Goal: Task Accomplishment & Management: Manage account settings

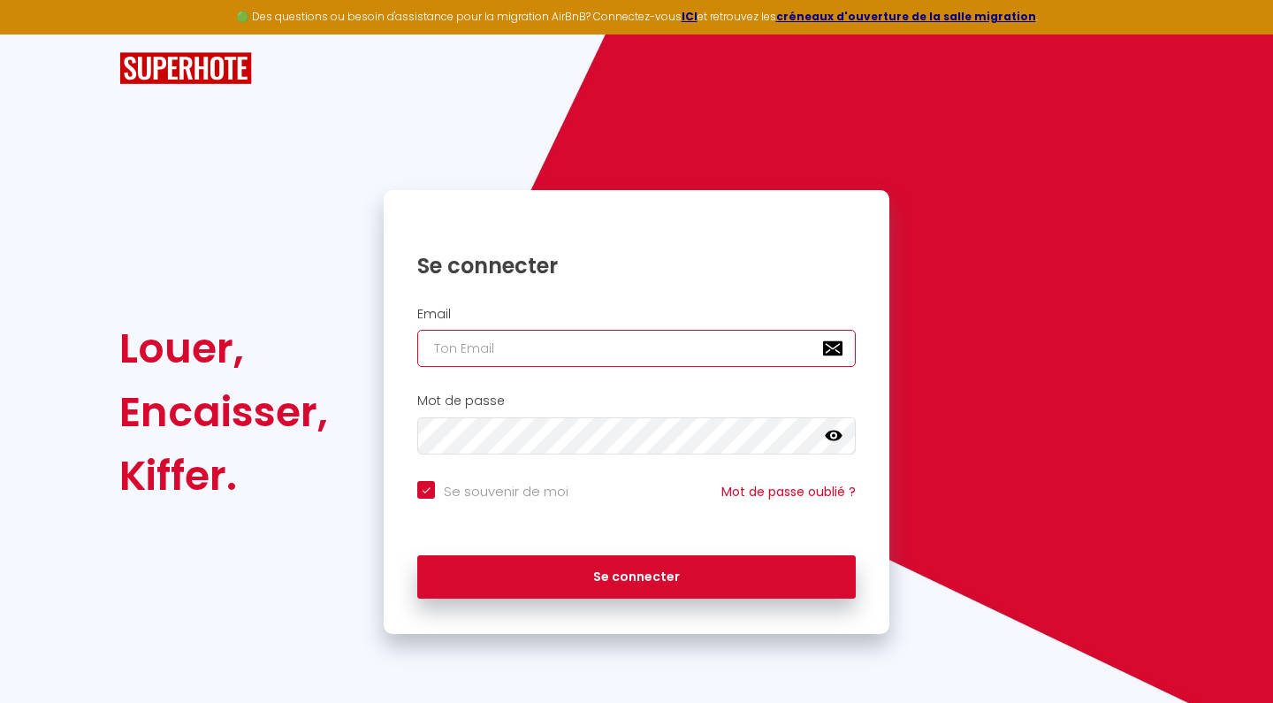
type input "[EMAIL_ADDRESS][DOMAIN_NAME]"
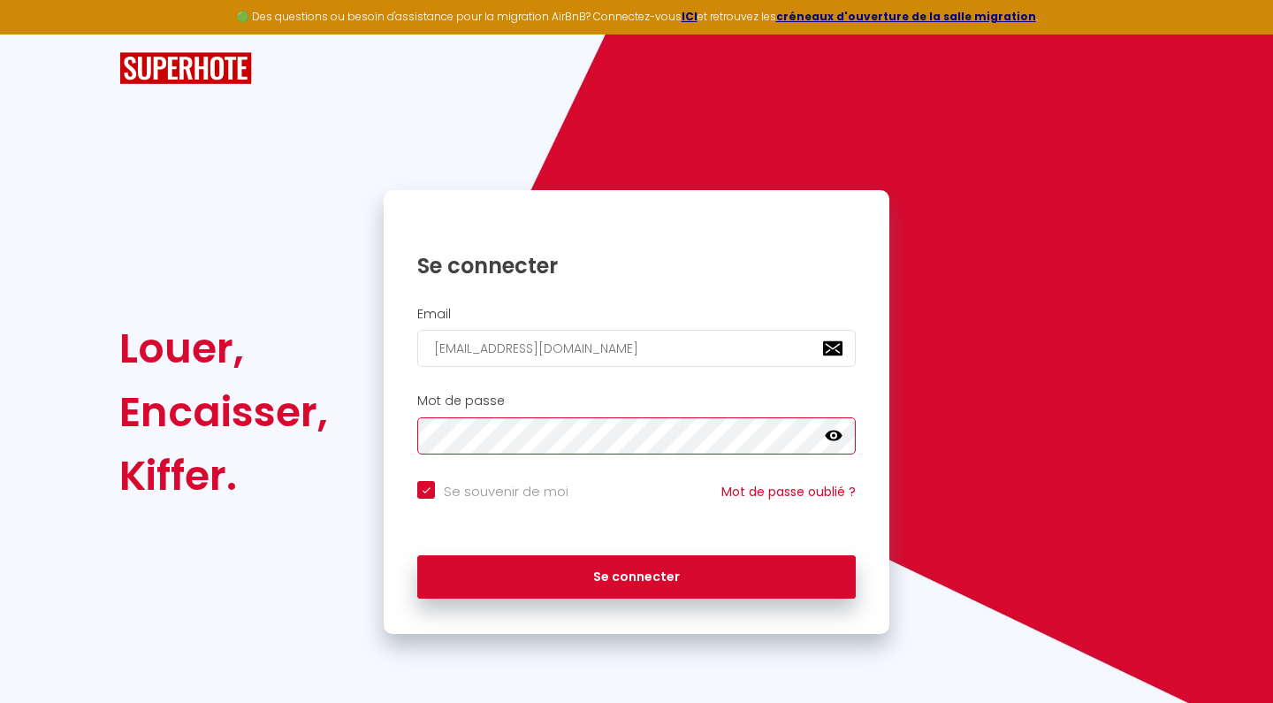
click at [636, 574] on button "Se connecter" at bounding box center [636, 577] width 438 height 44
checkbox input "true"
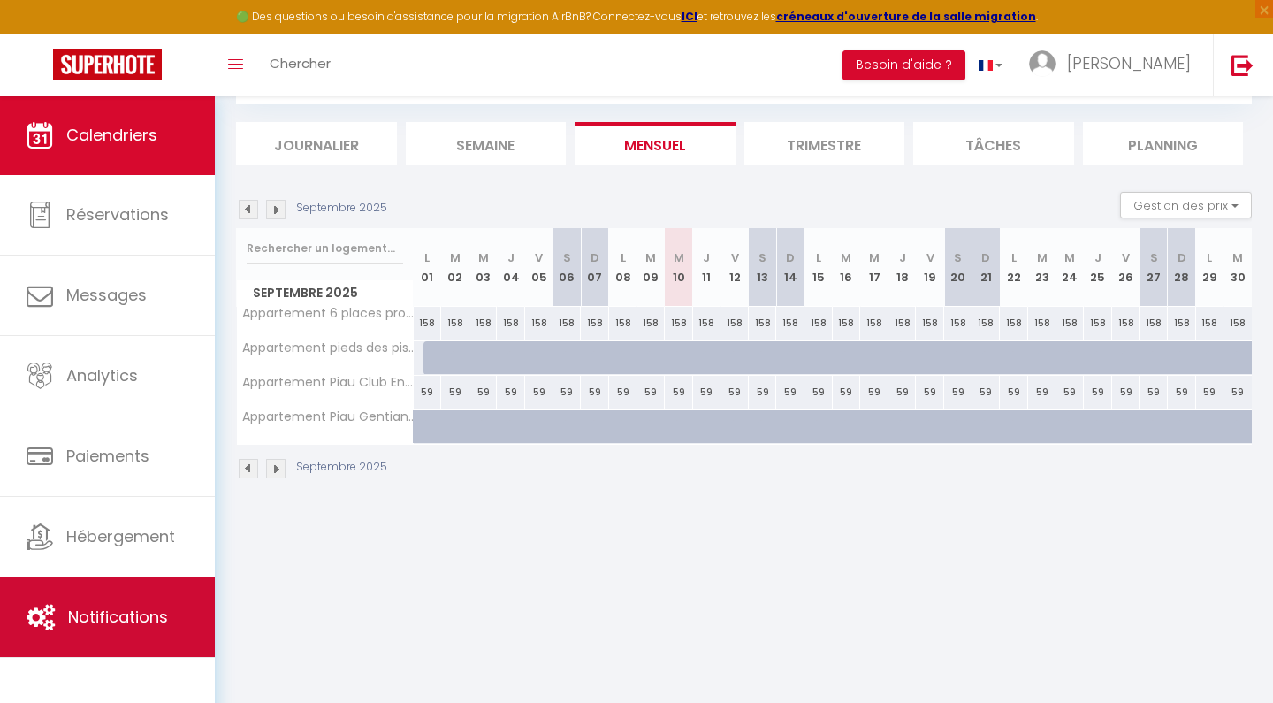
scroll to position [95, 0]
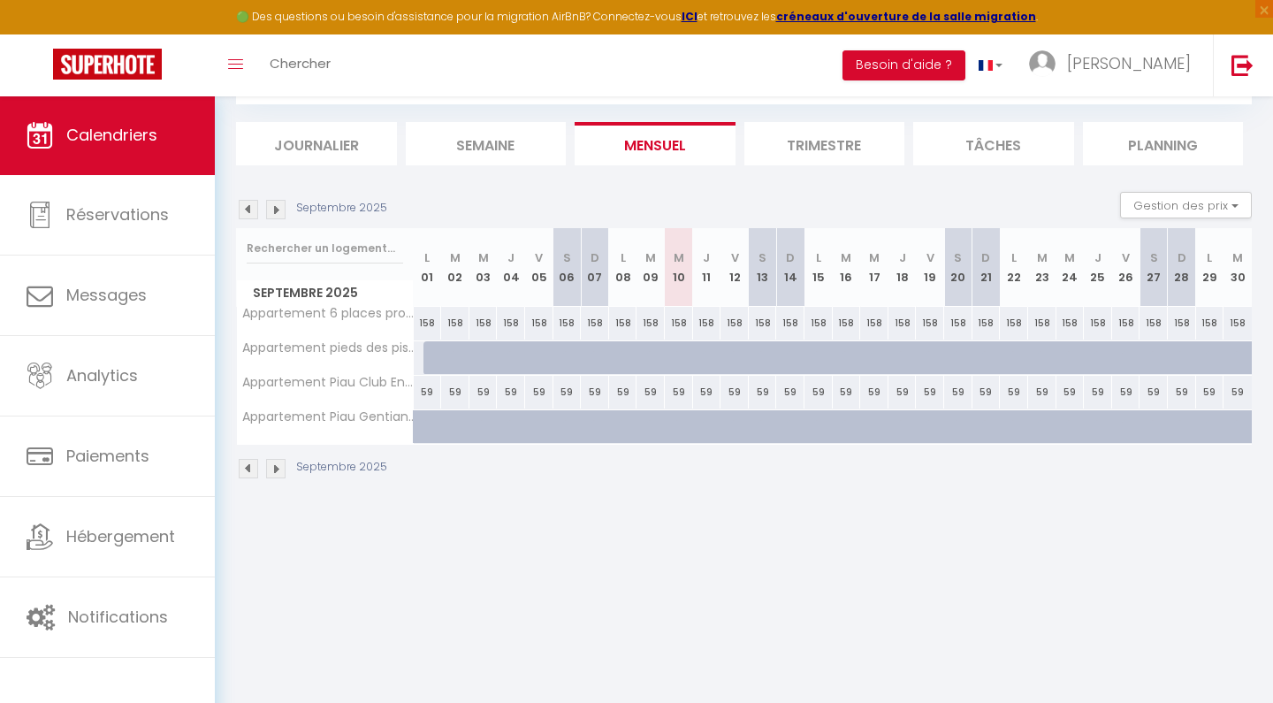
click at [275, 209] on img at bounding box center [275, 209] width 19 height 19
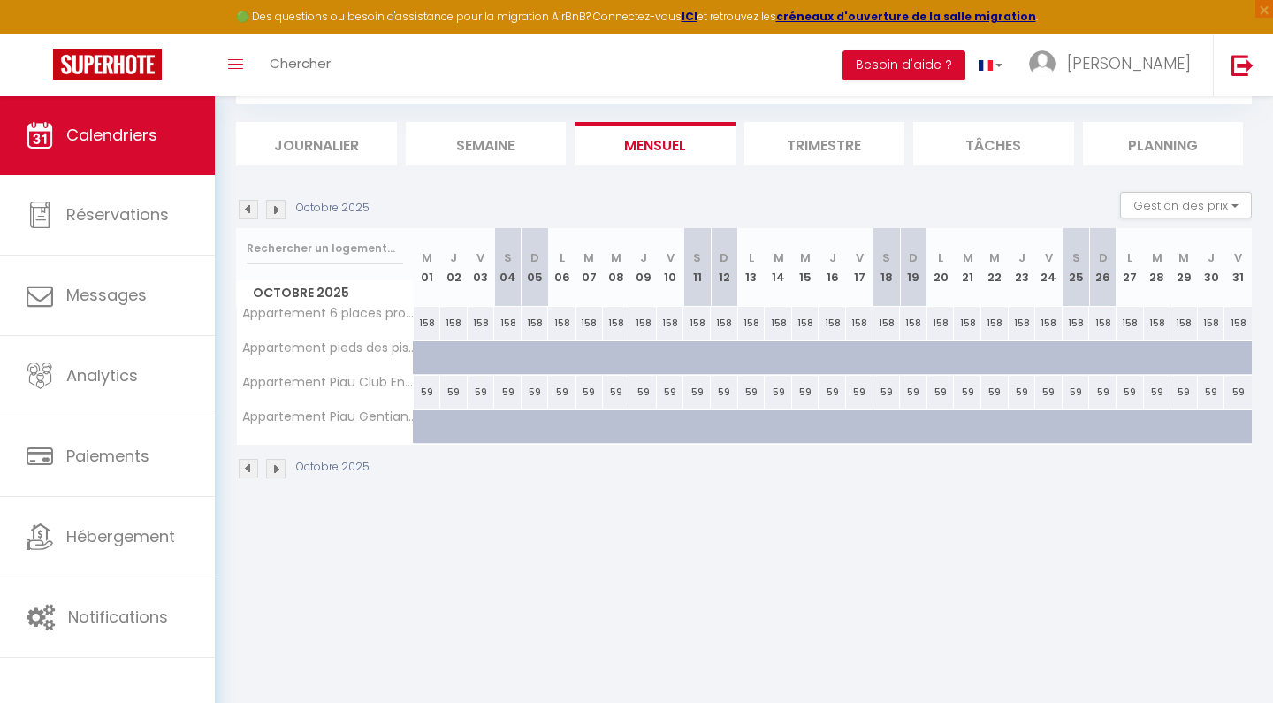
click at [275, 209] on img at bounding box center [275, 209] width 19 height 19
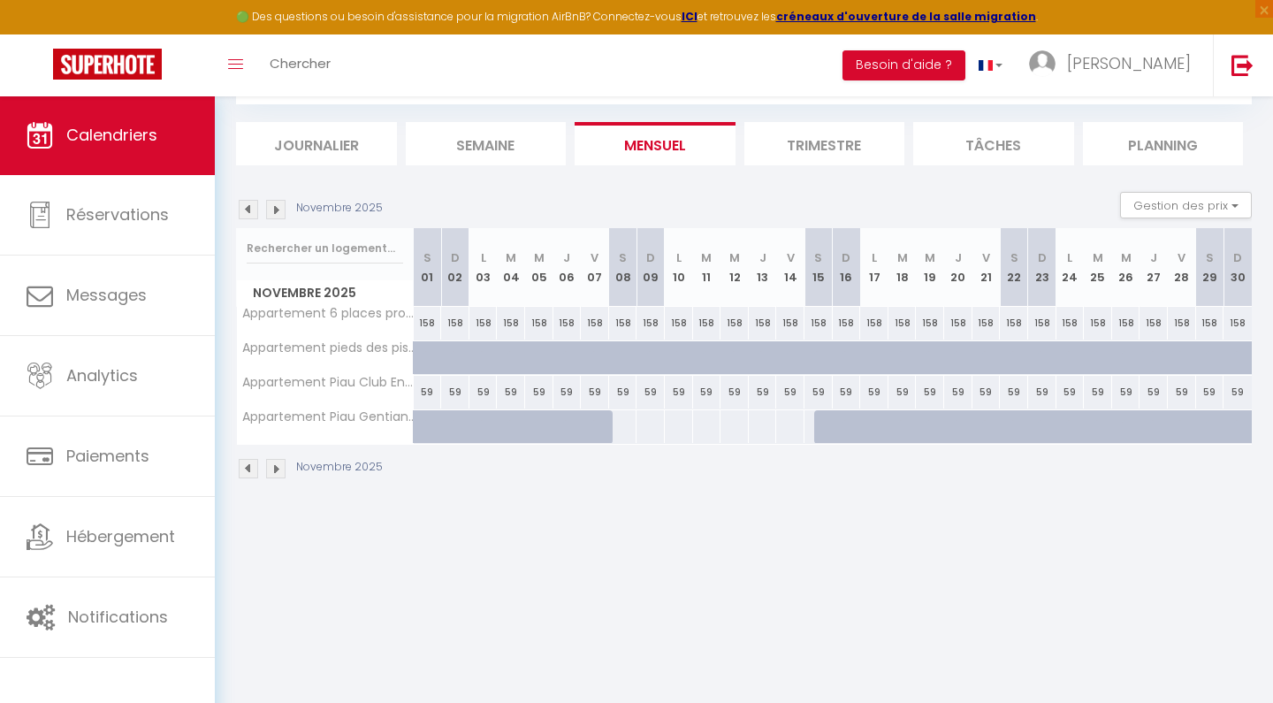
click at [275, 209] on img at bounding box center [275, 209] width 19 height 19
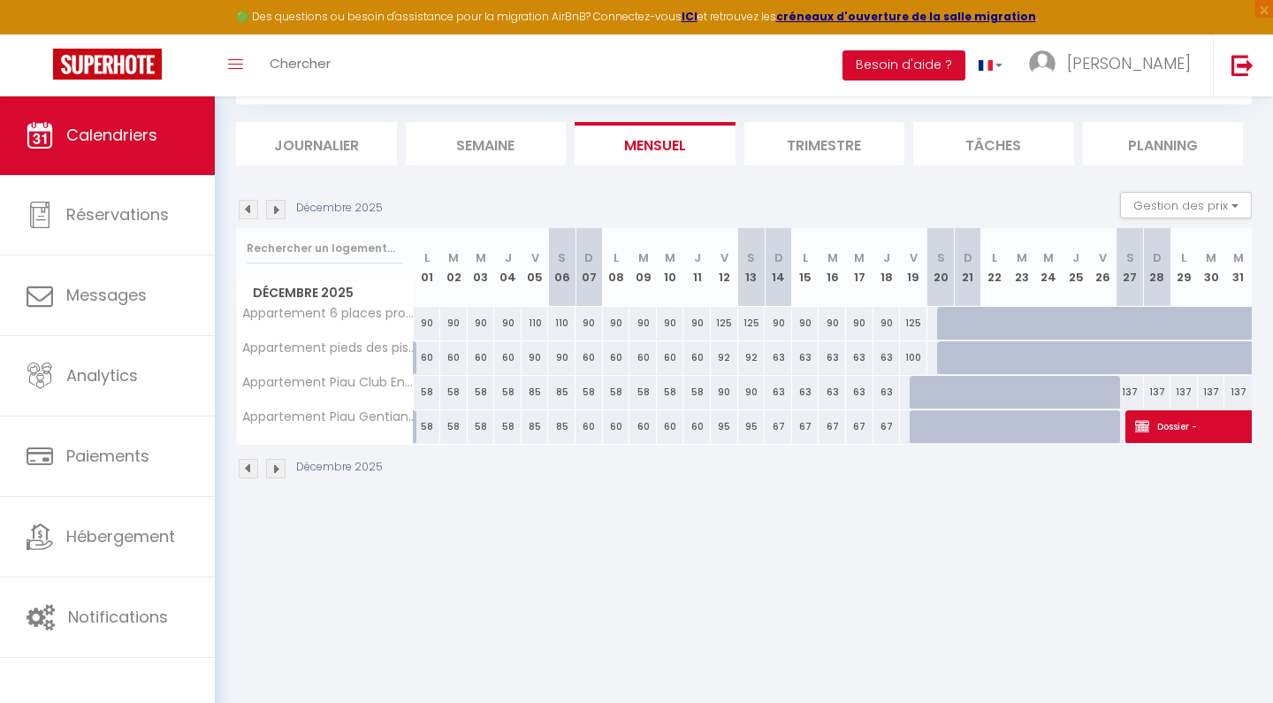
click at [275, 209] on img at bounding box center [275, 209] width 19 height 19
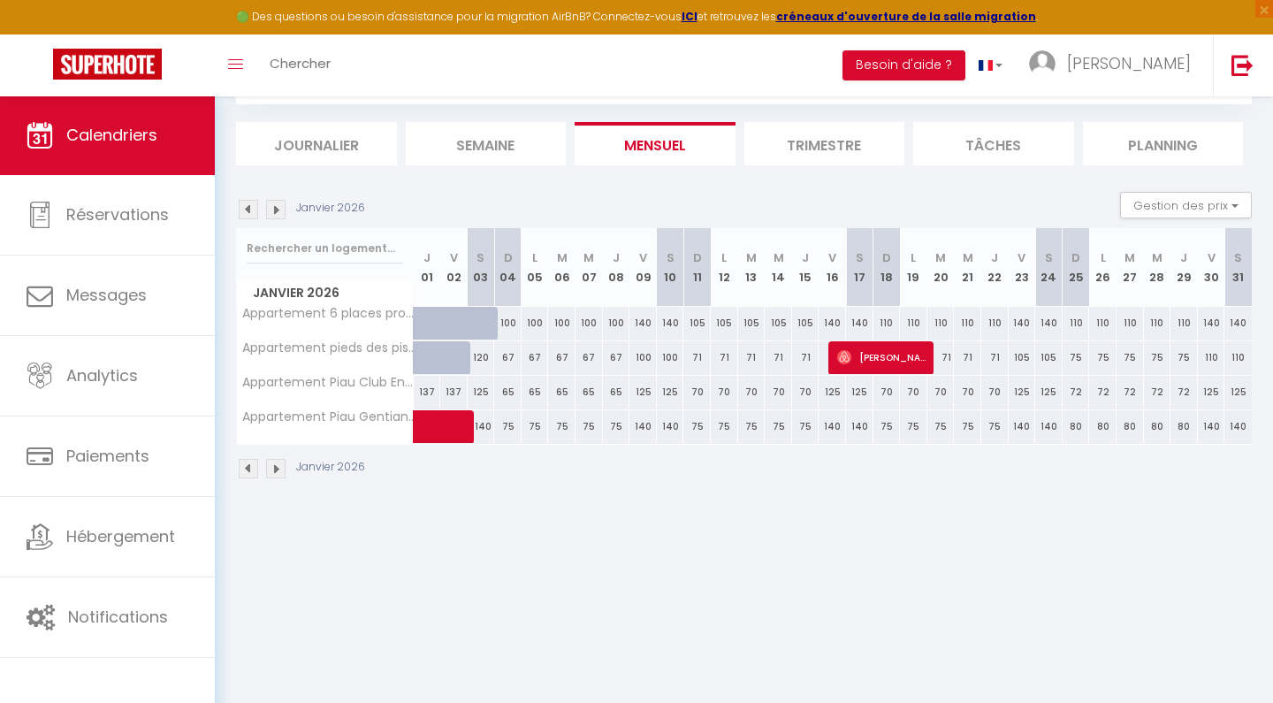
click at [275, 209] on img at bounding box center [275, 209] width 19 height 19
select select
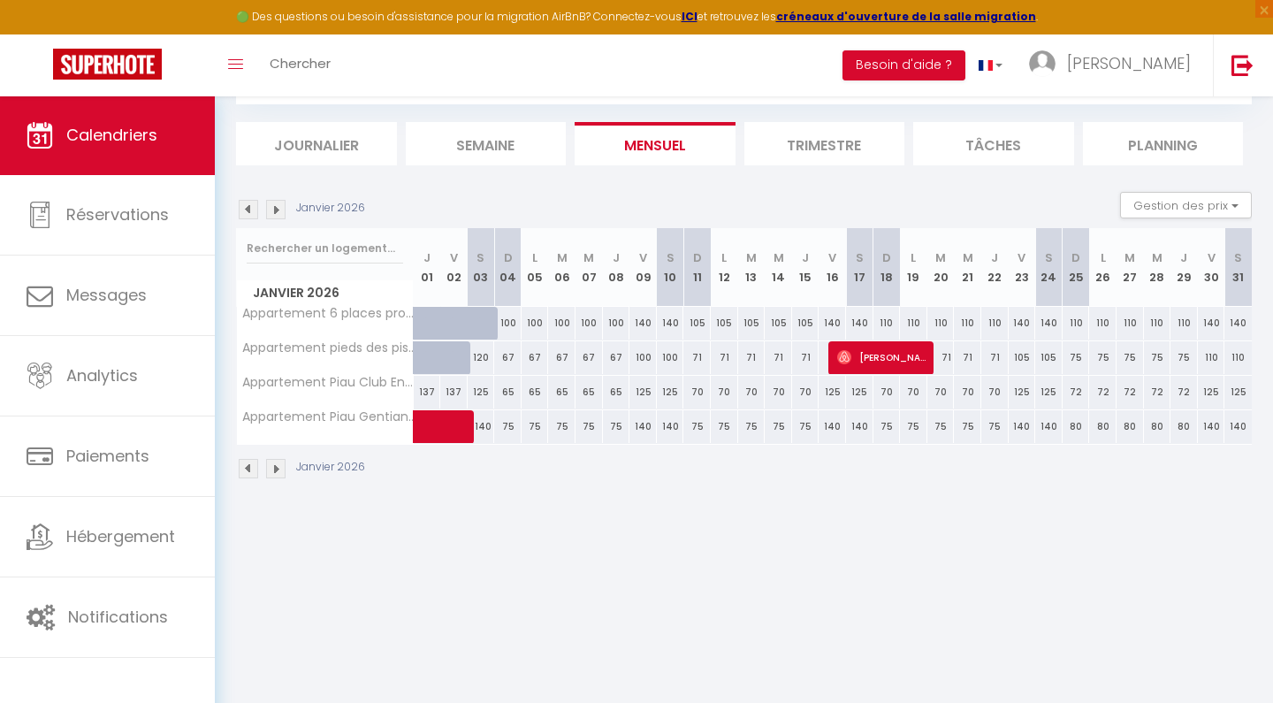
select select
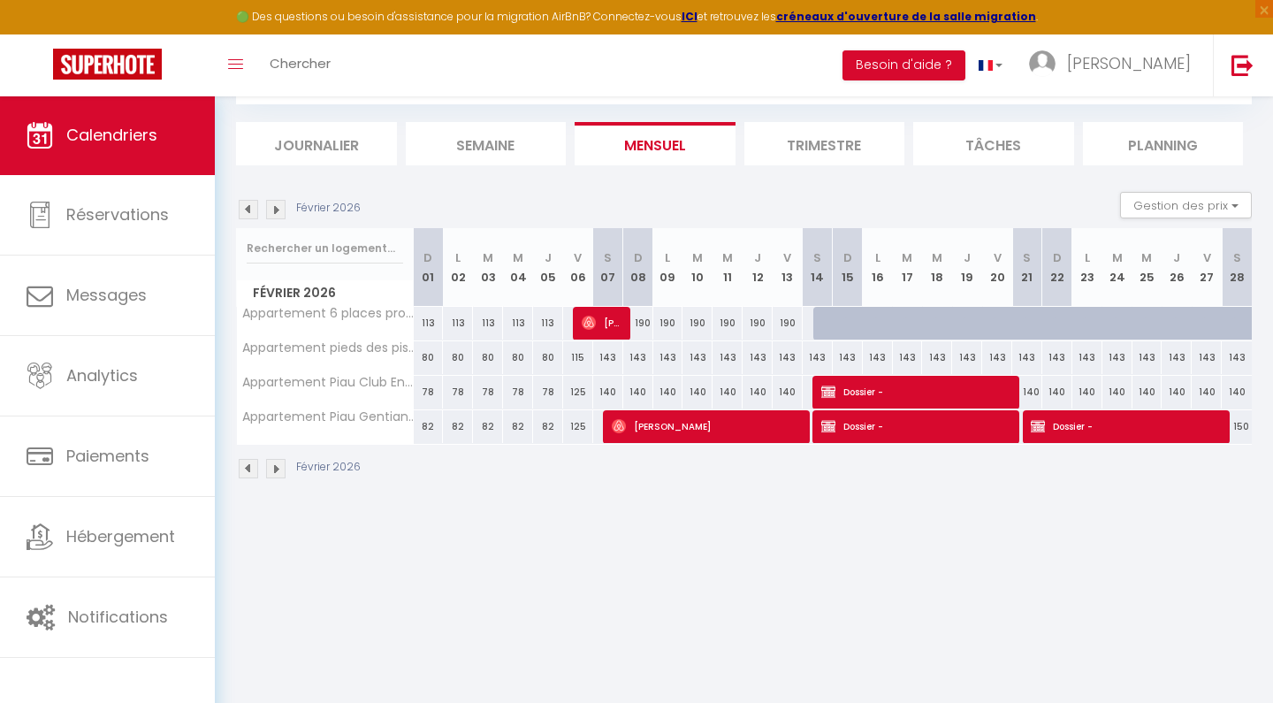
click at [612, 326] on span "[PERSON_NAME]" at bounding box center [602, 323] width 40 height 34
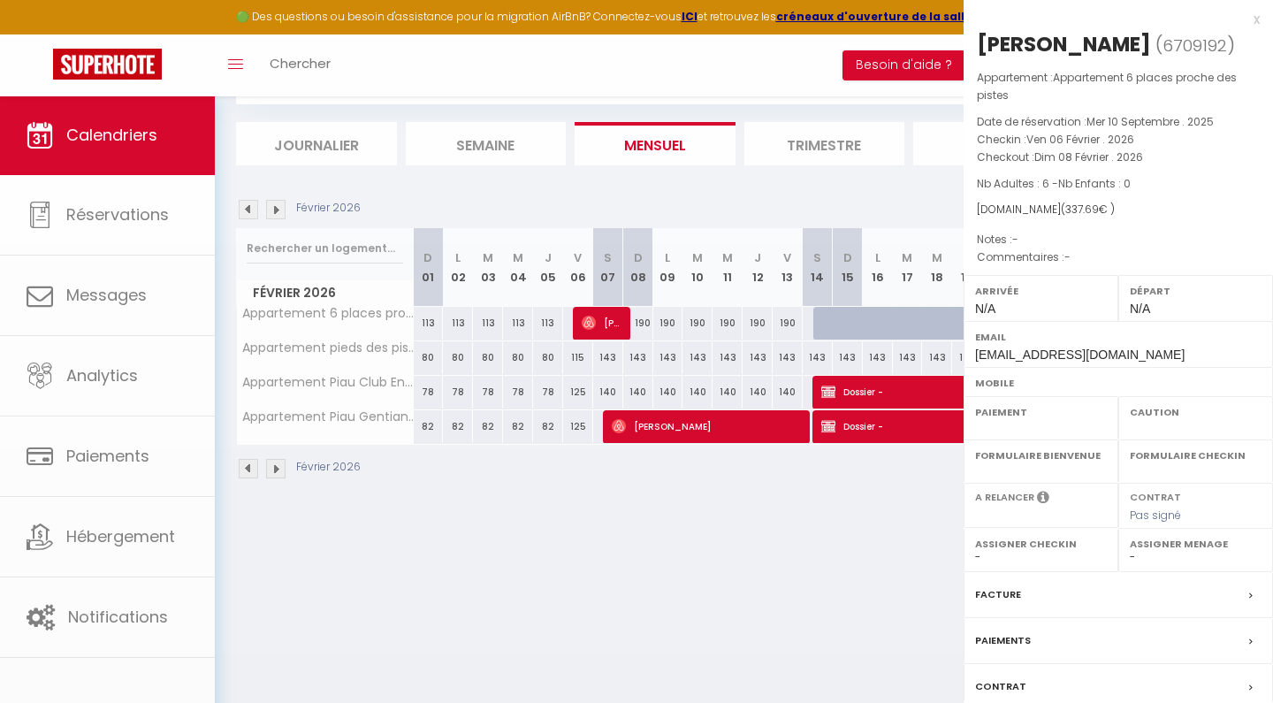
select select "OK"
select select "0"
select select "1"
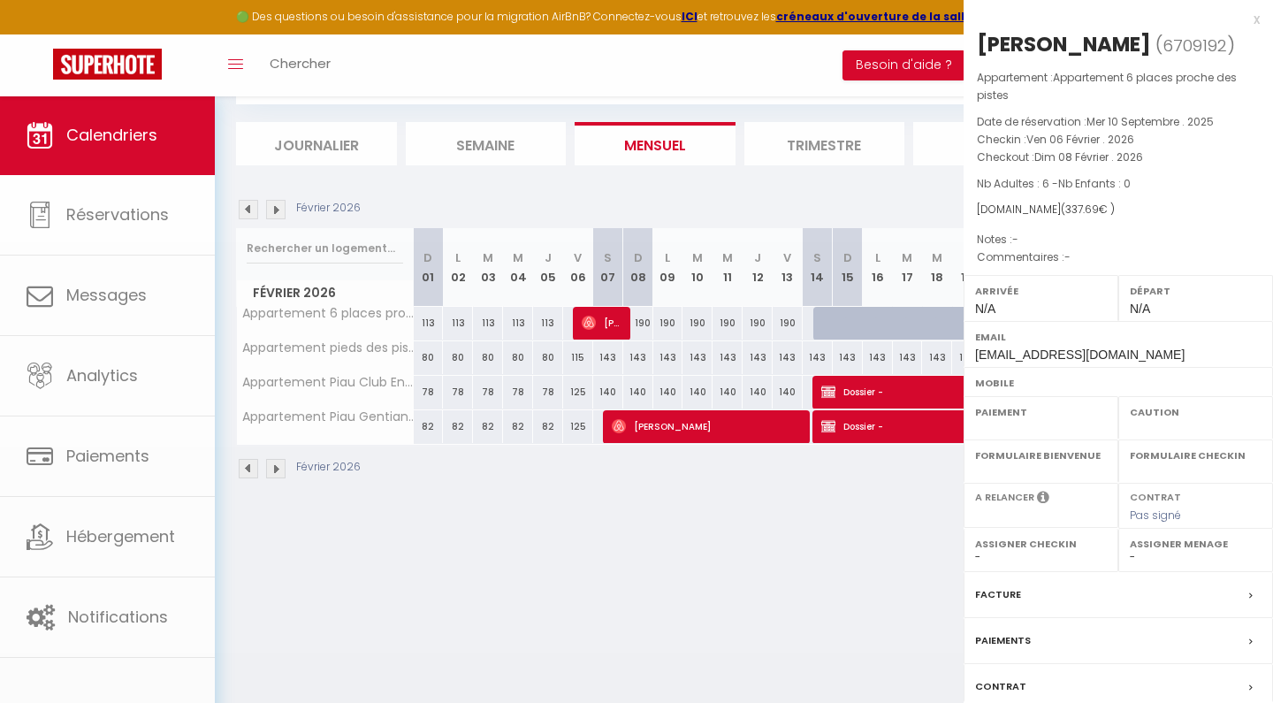
select select
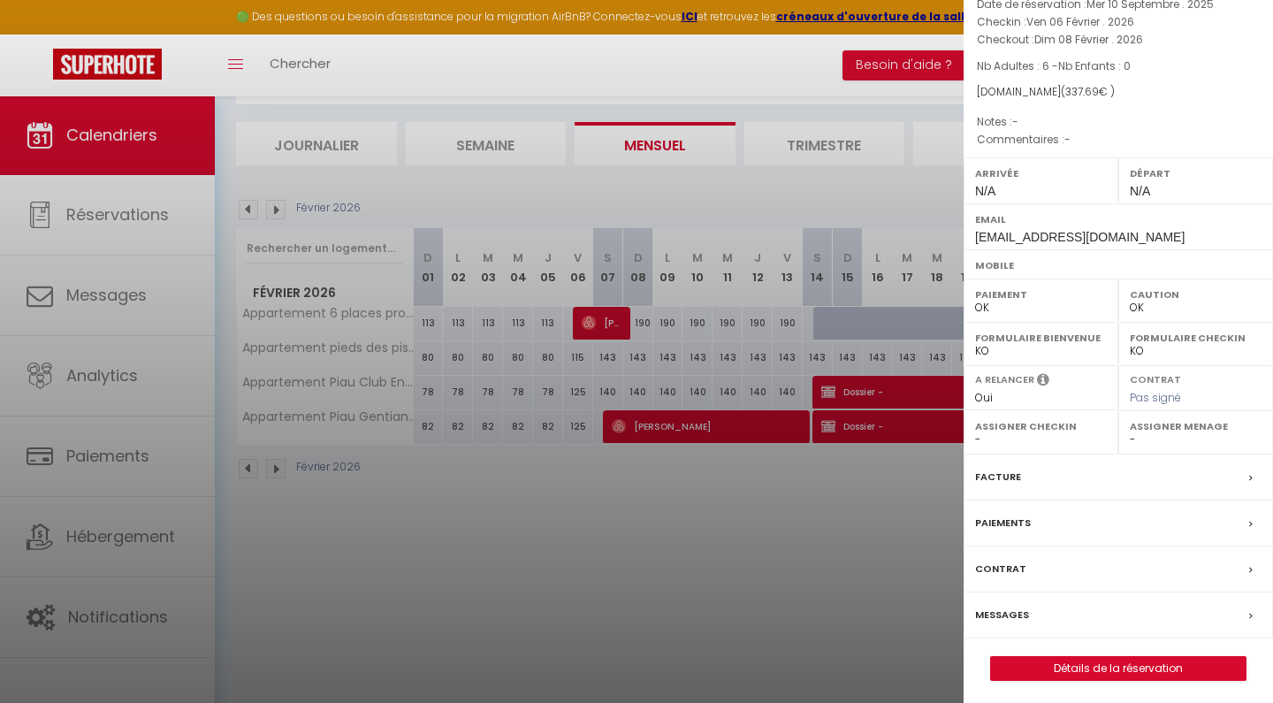
click at [797, 511] on div at bounding box center [636, 351] width 1273 height 703
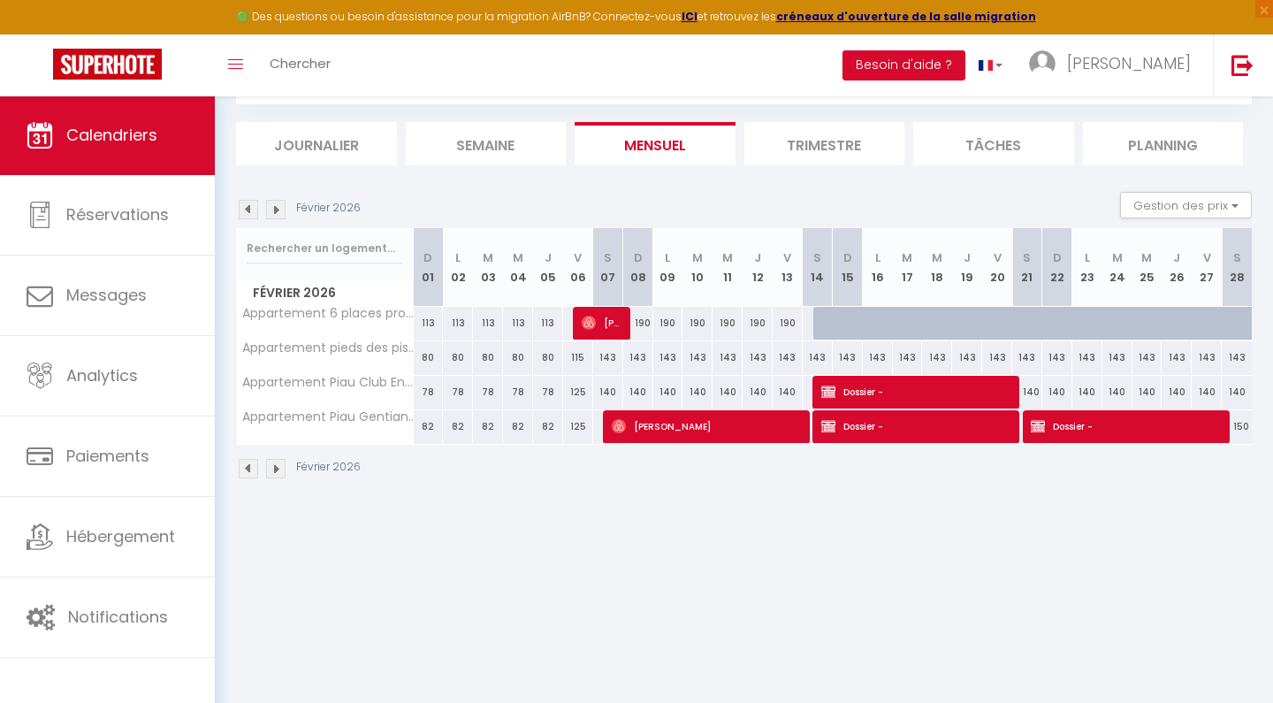
click at [1194, 188] on section "[DATE] Gestion des prix Nb Nuits minimum Règles Disponibilité [DATE] D 01 L 02 …" at bounding box center [743, 335] width 1015 height 323
click at [1188, 210] on button "Gestion des prix" at bounding box center [1186, 205] width 132 height 27
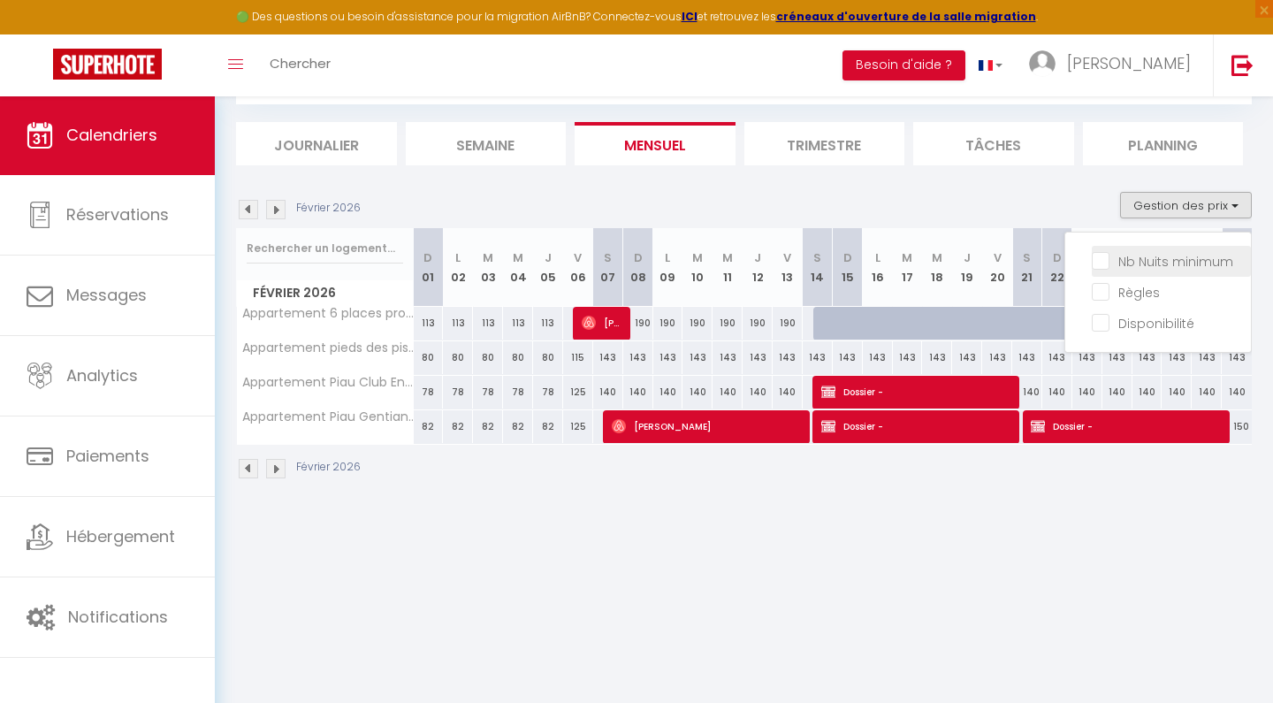
click at [1162, 275] on li "Nb Nuits minimum" at bounding box center [1170, 261] width 159 height 31
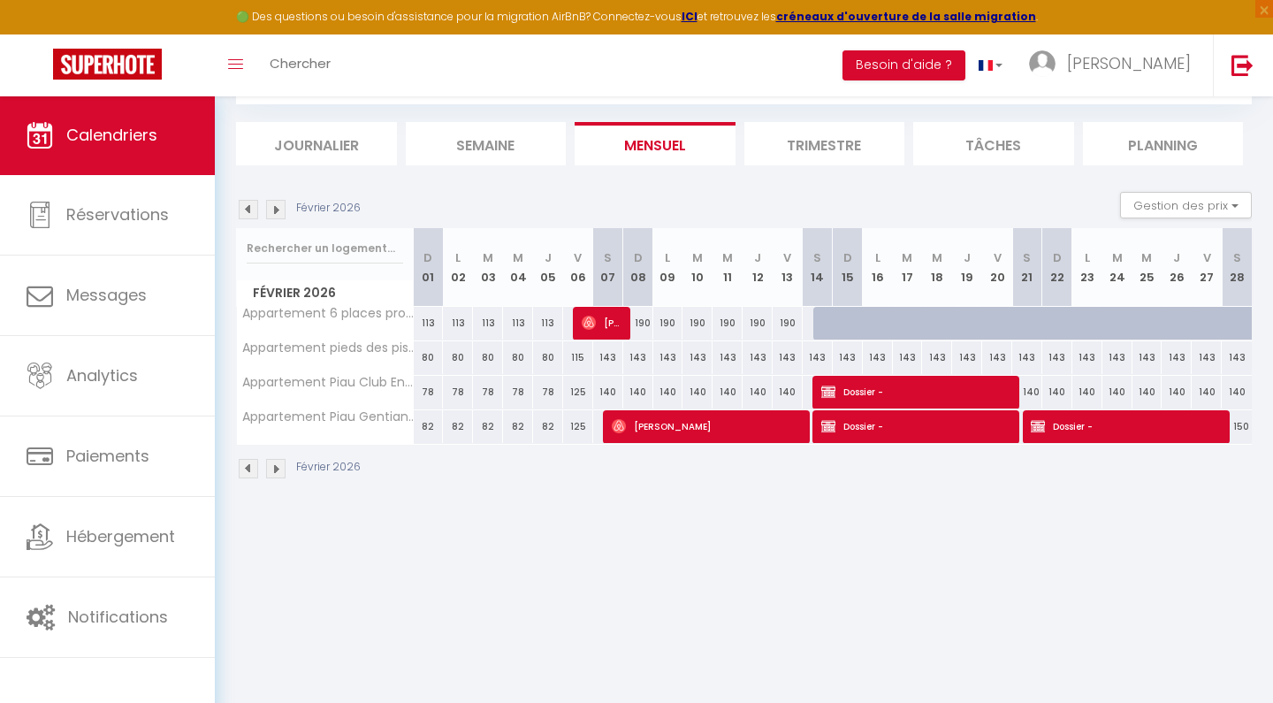
click at [1186, 226] on div "[DATE] Gestion des prix Nb Nuits minimum Règles Disponibilité" at bounding box center [743, 210] width 1015 height 36
click at [1188, 212] on button "Gestion des prix" at bounding box center [1186, 205] width 132 height 27
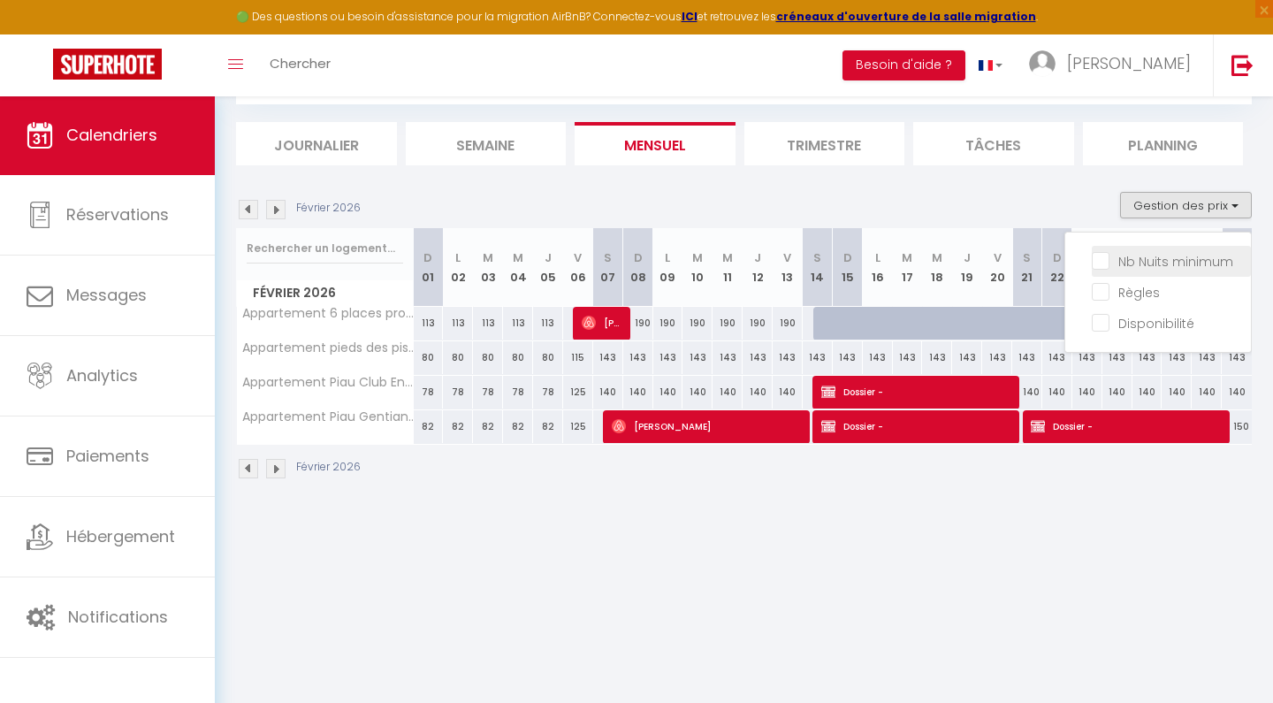
click at [1159, 256] on input "Nb Nuits minimum" at bounding box center [1170, 260] width 159 height 18
checkbox input "true"
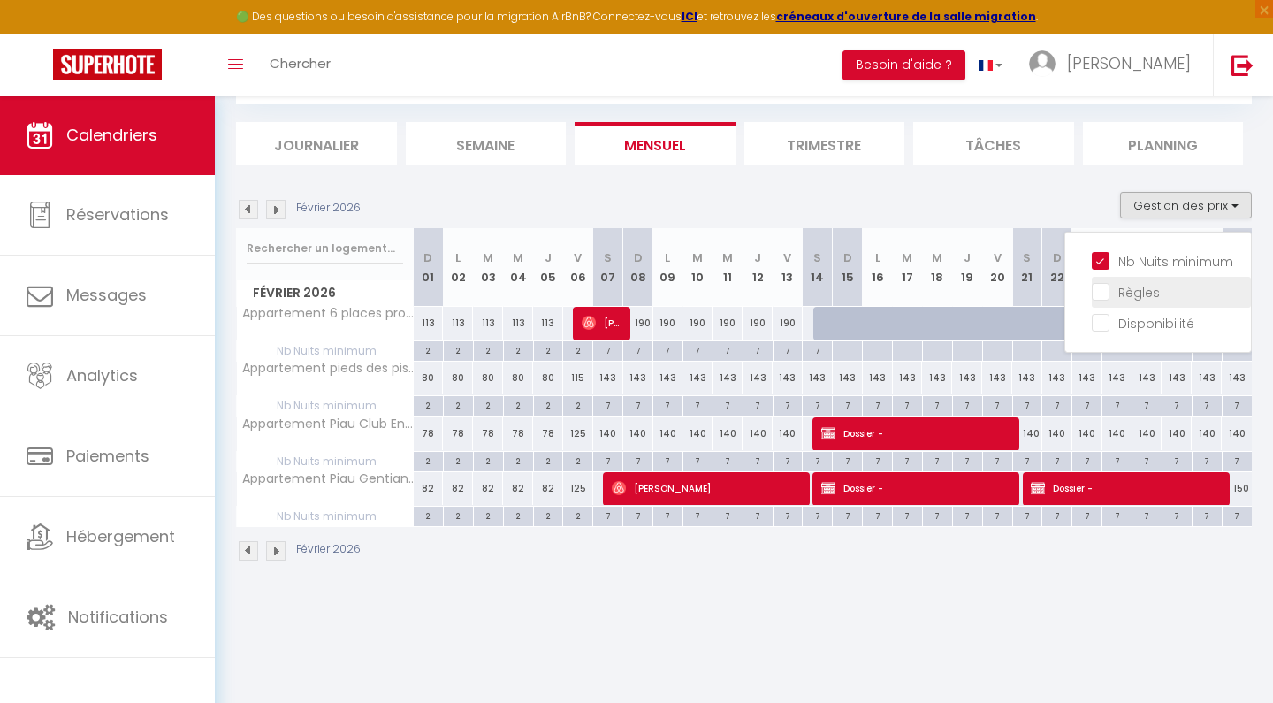
click at [1145, 288] on input "Règles" at bounding box center [1170, 291] width 159 height 18
checkbox input "true"
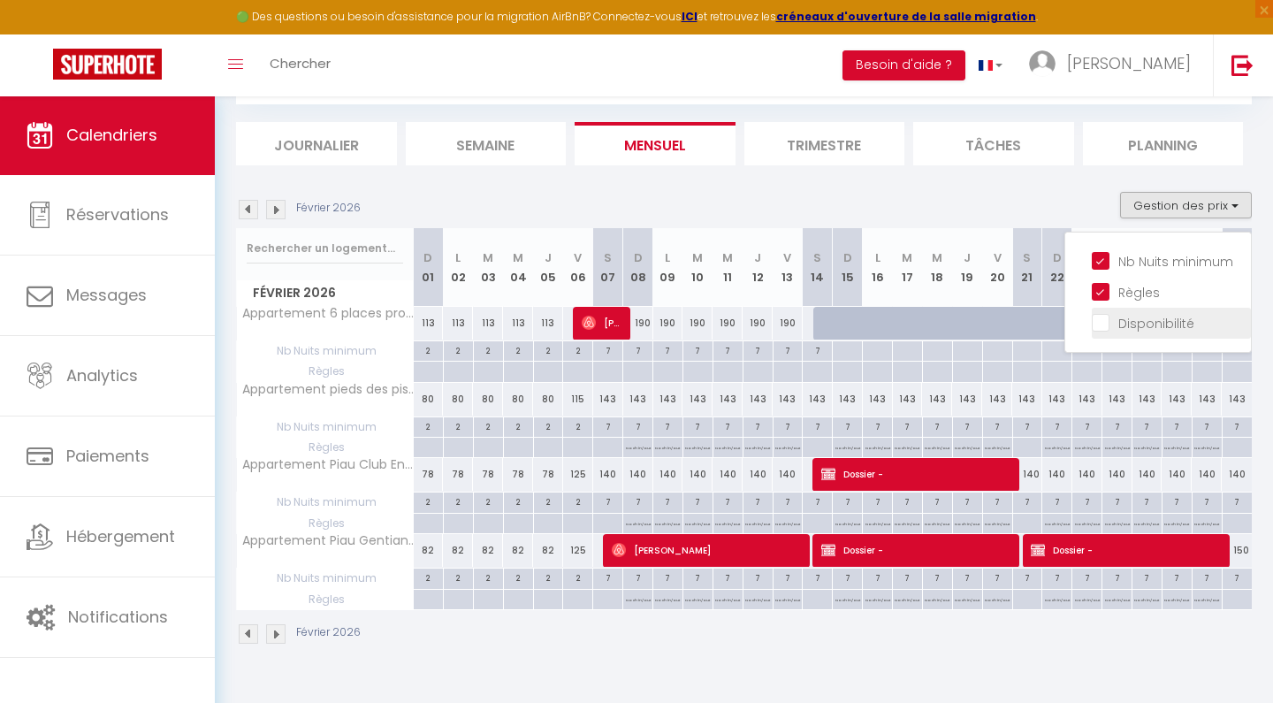
click at [1144, 325] on input "Disponibilité" at bounding box center [1170, 322] width 159 height 18
checkbox input "true"
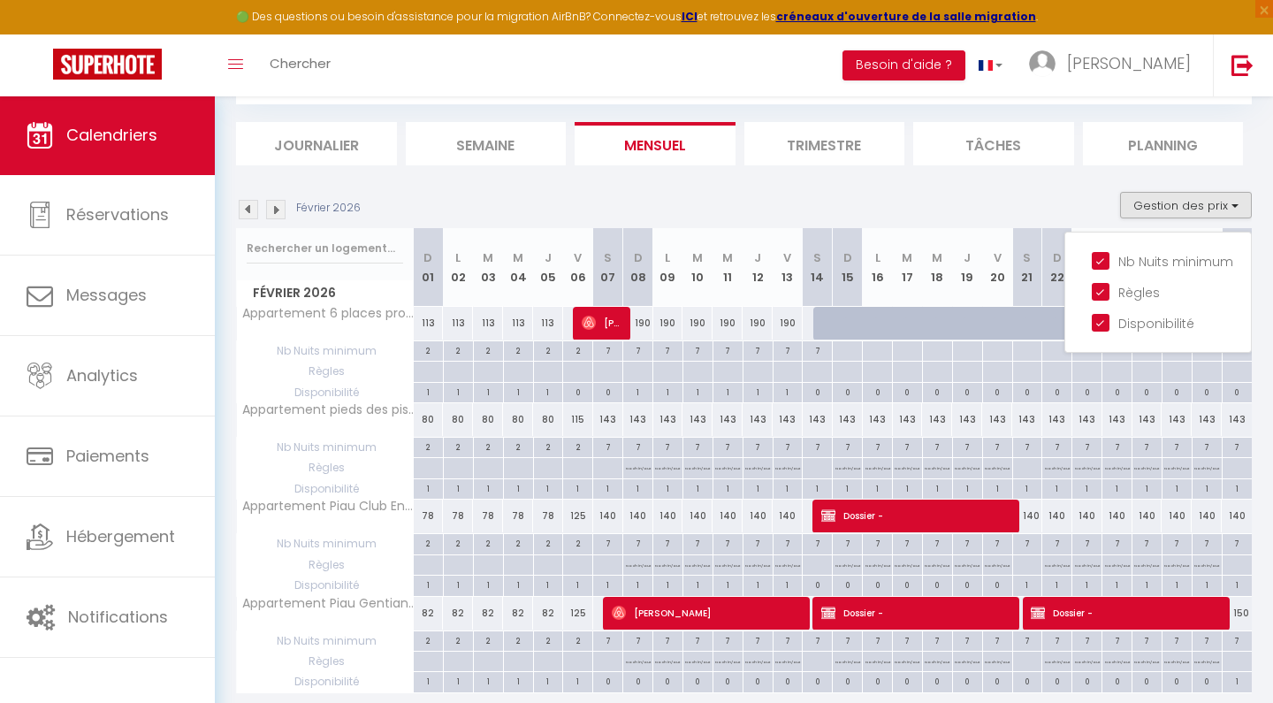
click at [640, 343] on div "7" at bounding box center [637, 349] width 29 height 17
type input "7"
type input "Dim 08 Février 2026"
type input "Lun 09 Février 2026"
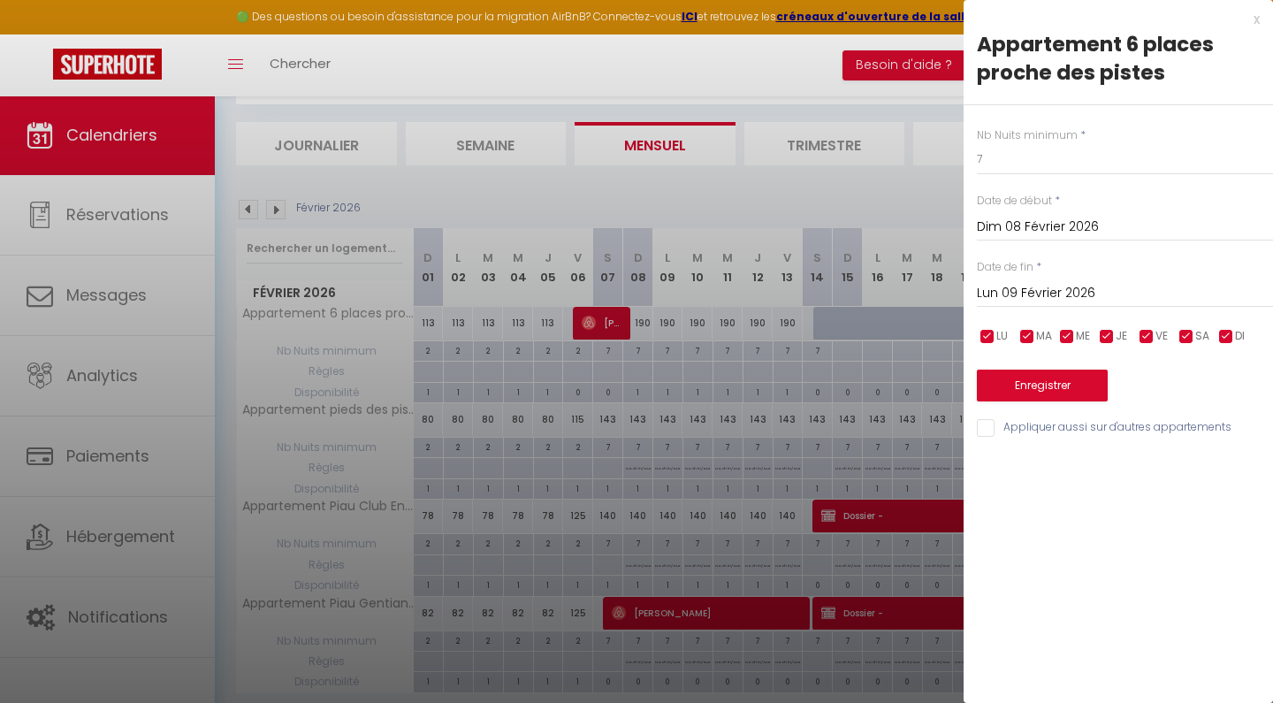
click at [640, 343] on div at bounding box center [636, 351] width 1273 height 703
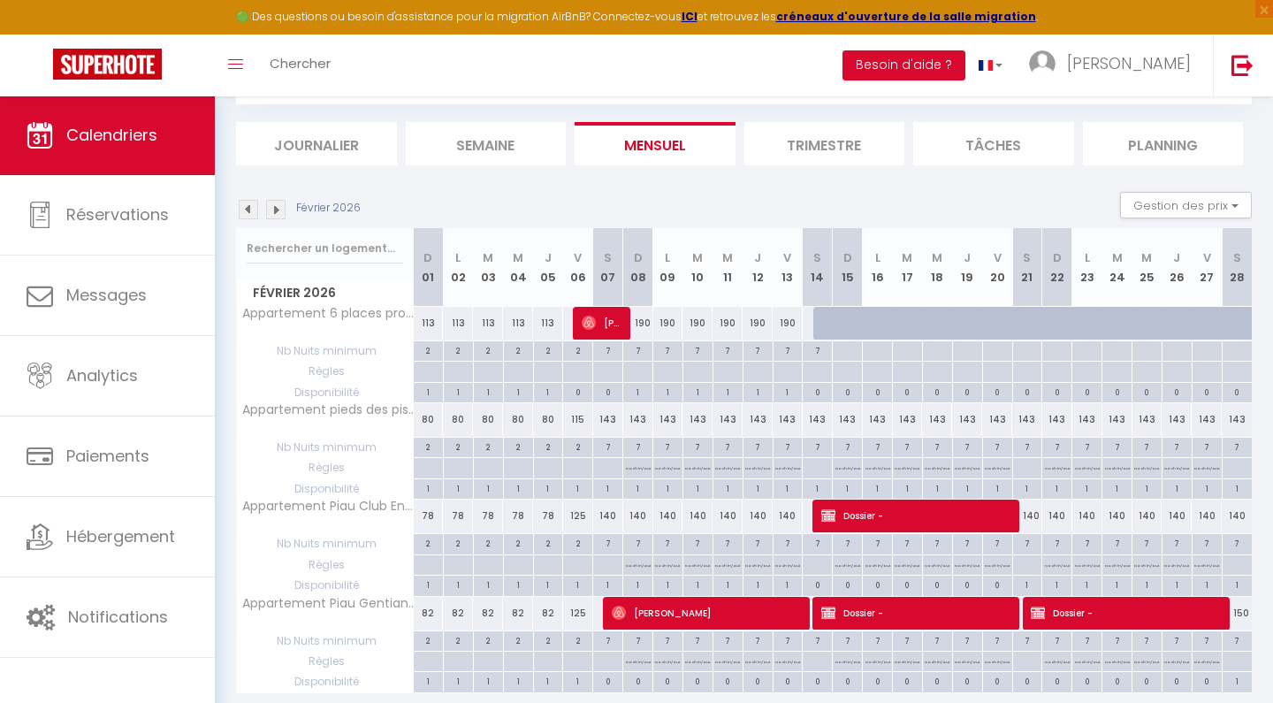
click at [279, 213] on img at bounding box center [275, 209] width 19 height 19
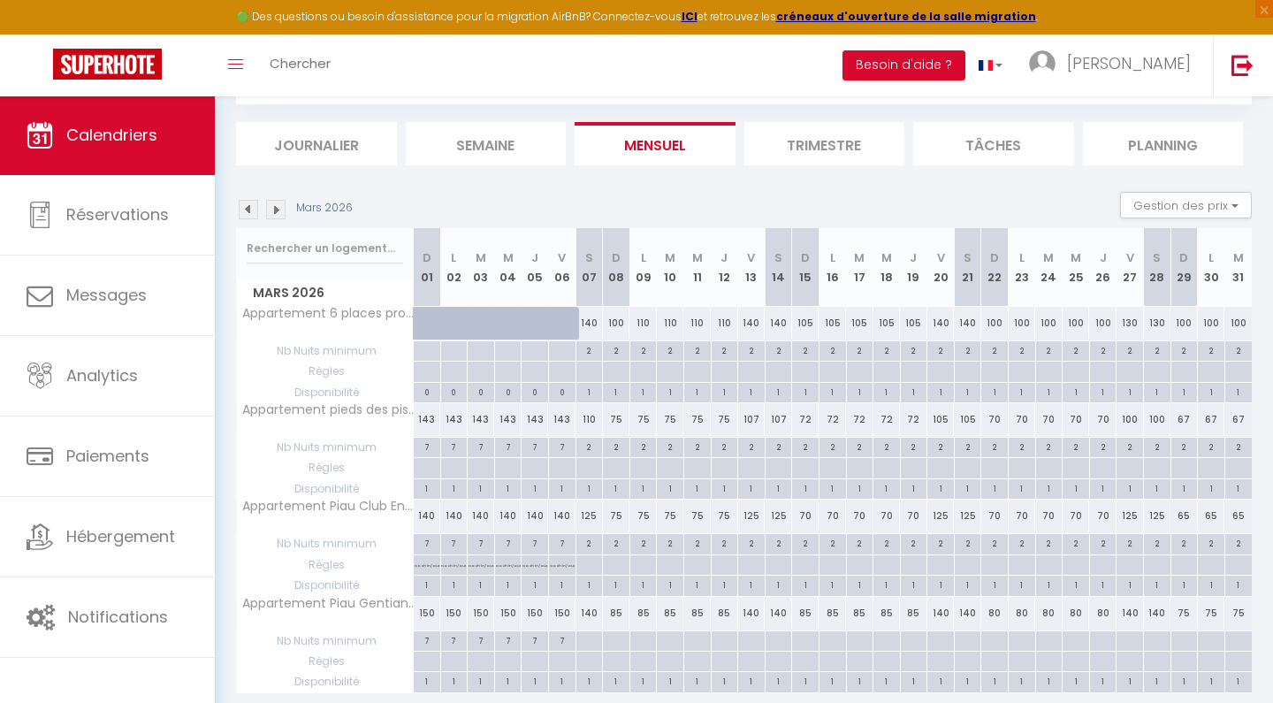
click at [256, 209] on img at bounding box center [248, 209] width 19 height 19
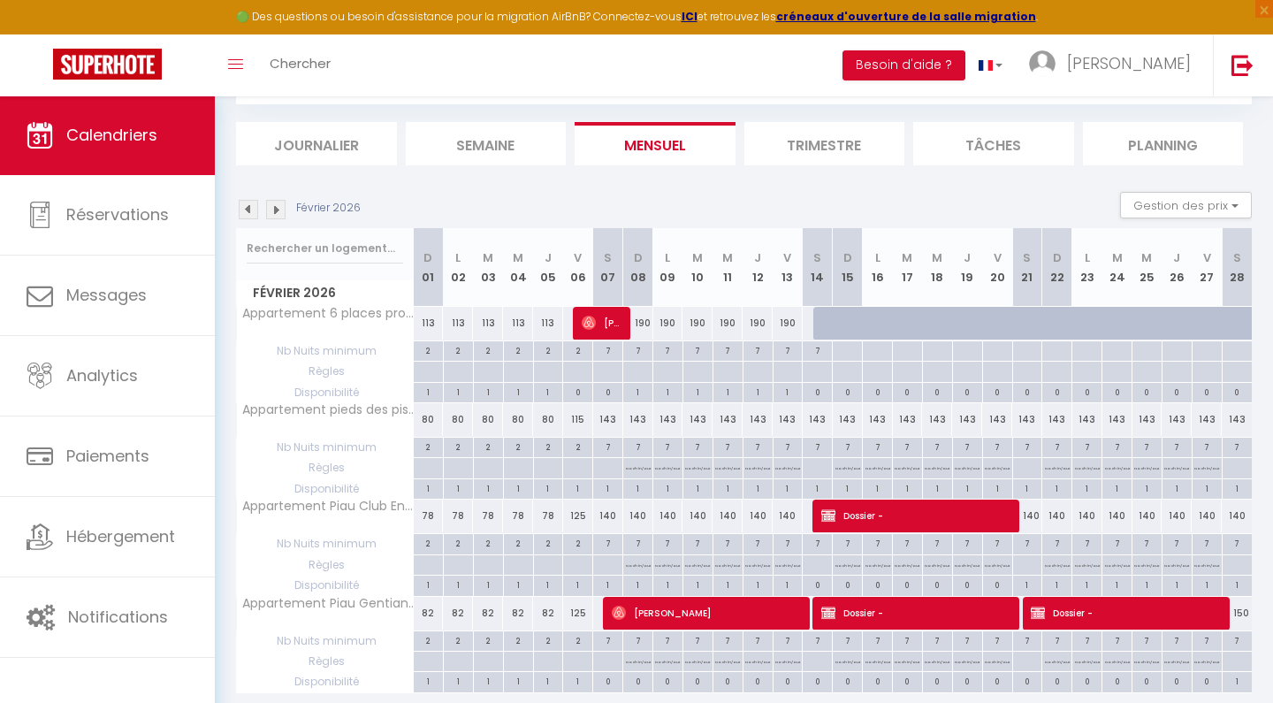
click at [128, 76] on img at bounding box center [107, 64] width 109 height 31
click at [965, 57] on button "Besoin d'aide ?" at bounding box center [903, 65] width 123 height 30
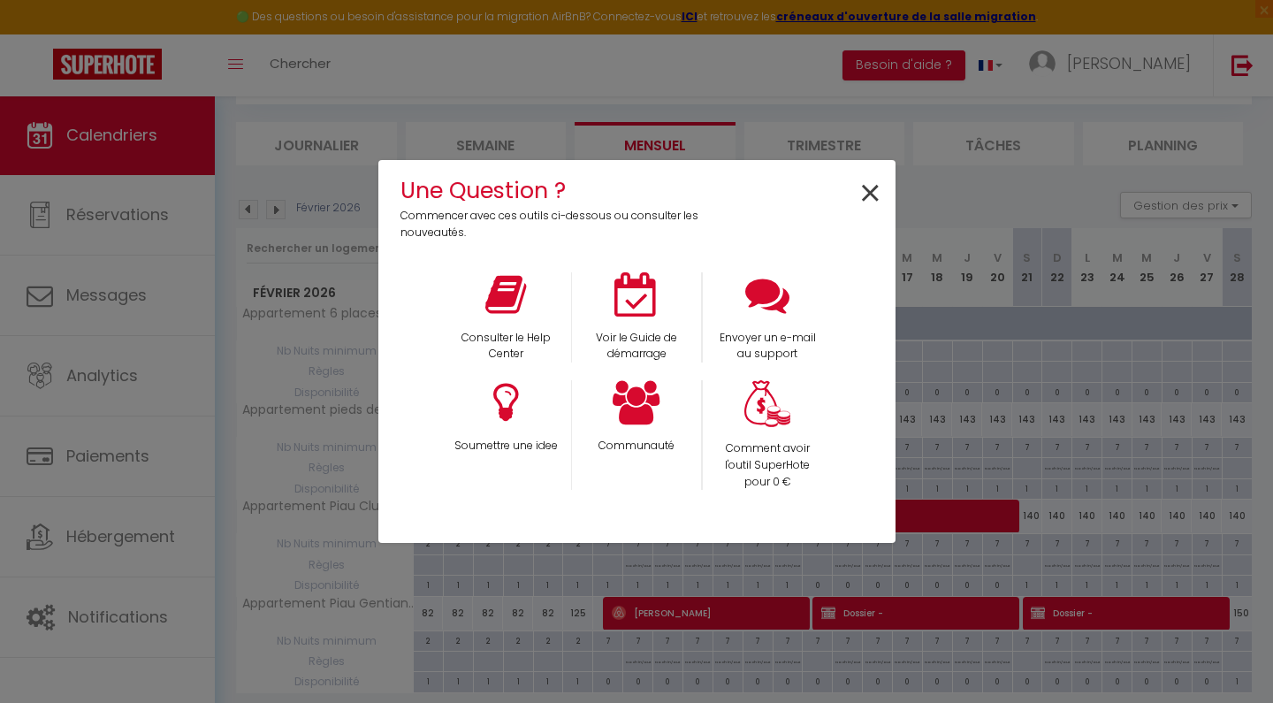
click at [869, 191] on span "×" at bounding box center [870, 194] width 24 height 56
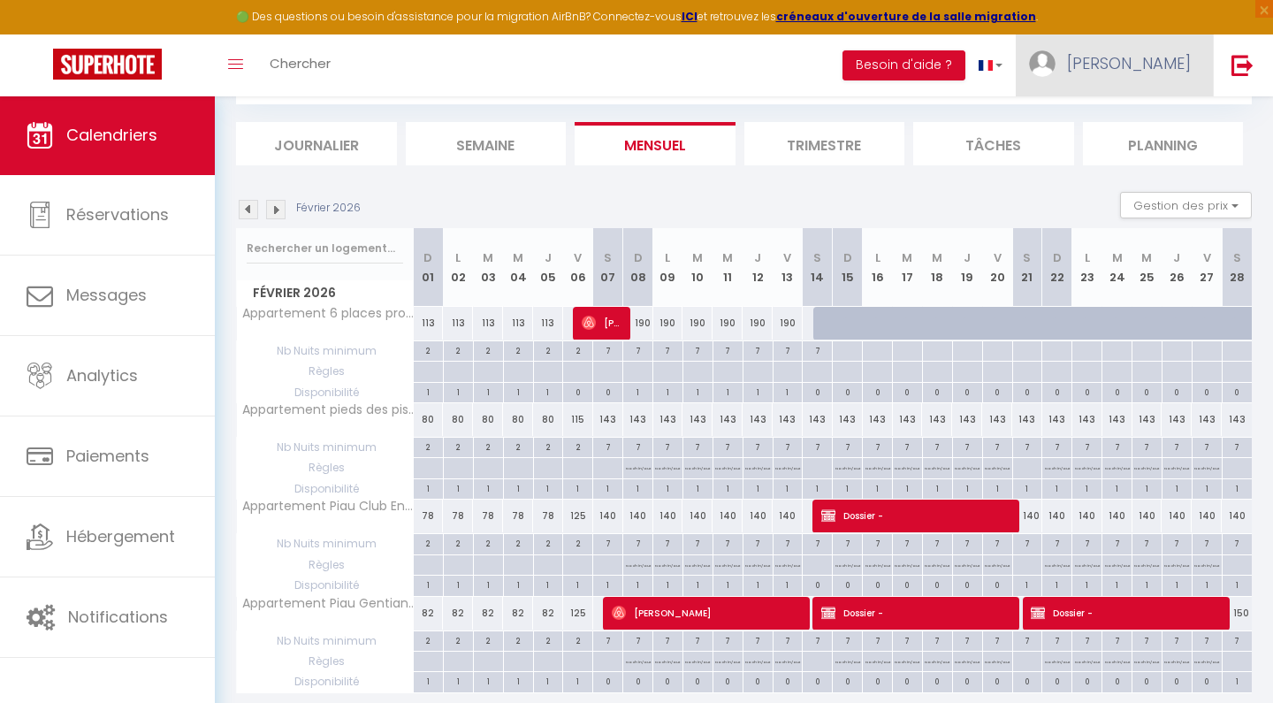
click at [1055, 52] on img at bounding box center [1042, 63] width 27 height 27
click at [965, 59] on button "Besoin d'aide ?" at bounding box center [903, 65] width 123 height 30
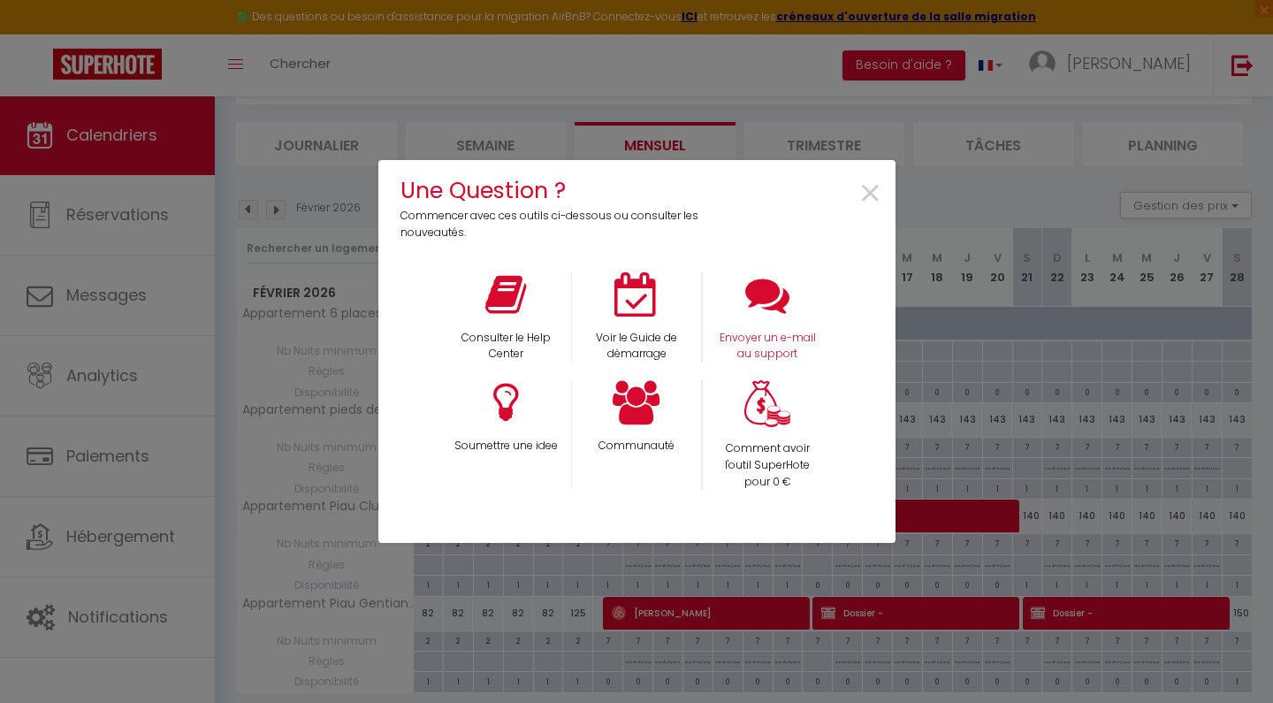
click at [769, 311] on icon at bounding box center [767, 294] width 44 height 44
